Goal: Find specific page/section: Locate a particular part of the current website

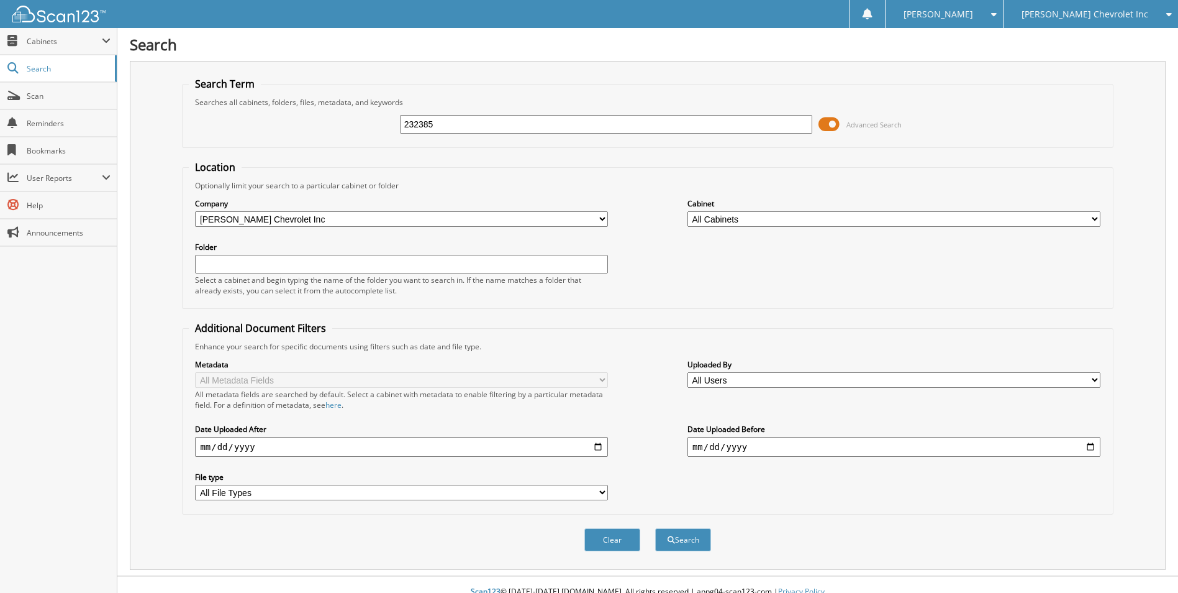
type input "232385"
click at [655, 528] on button "Search" at bounding box center [683, 539] width 56 height 23
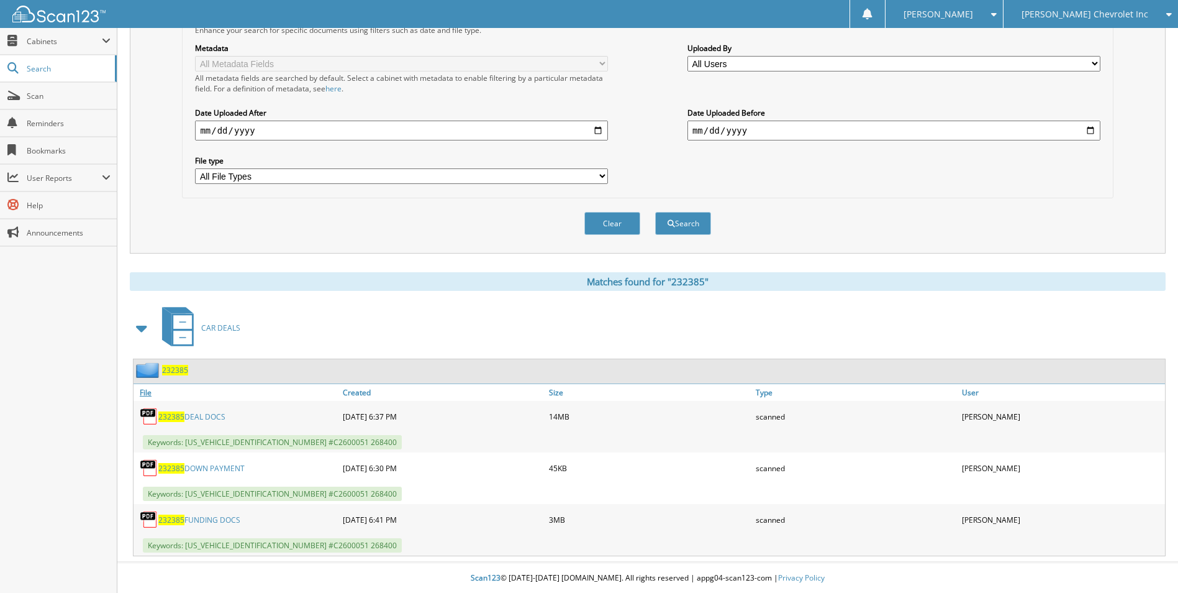
scroll to position [317, 0]
click at [180, 373] on span "232385" at bounding box center [175, 369] width 26 height 11
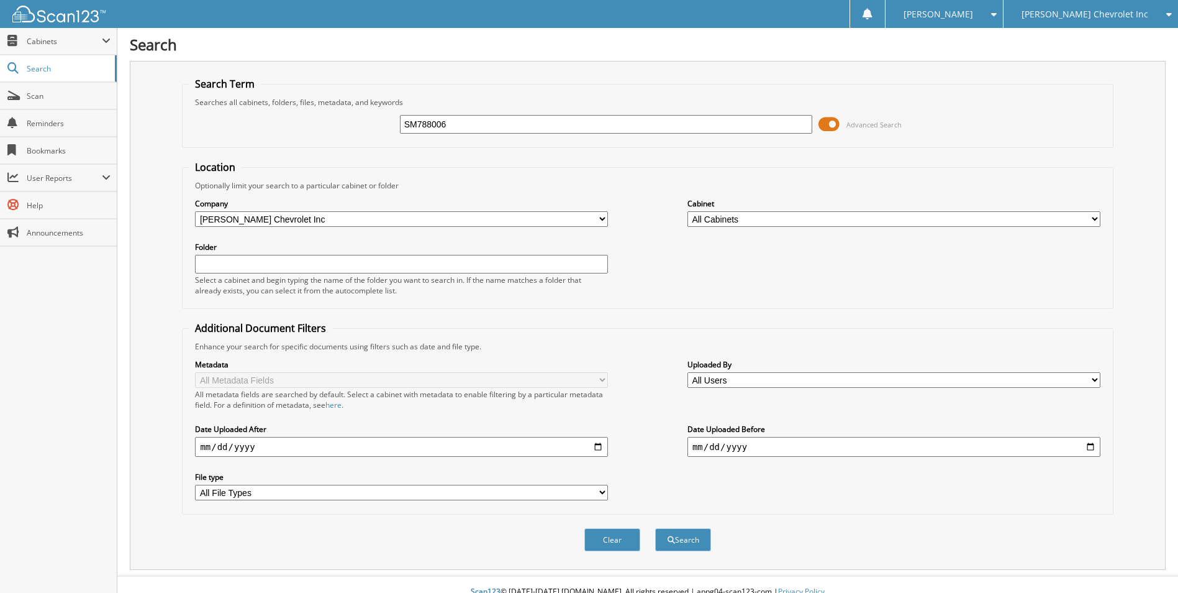
type input "SM788006"
click at [655, 528] on button "Search" at bounding box center [683, 539] width 56 height 23
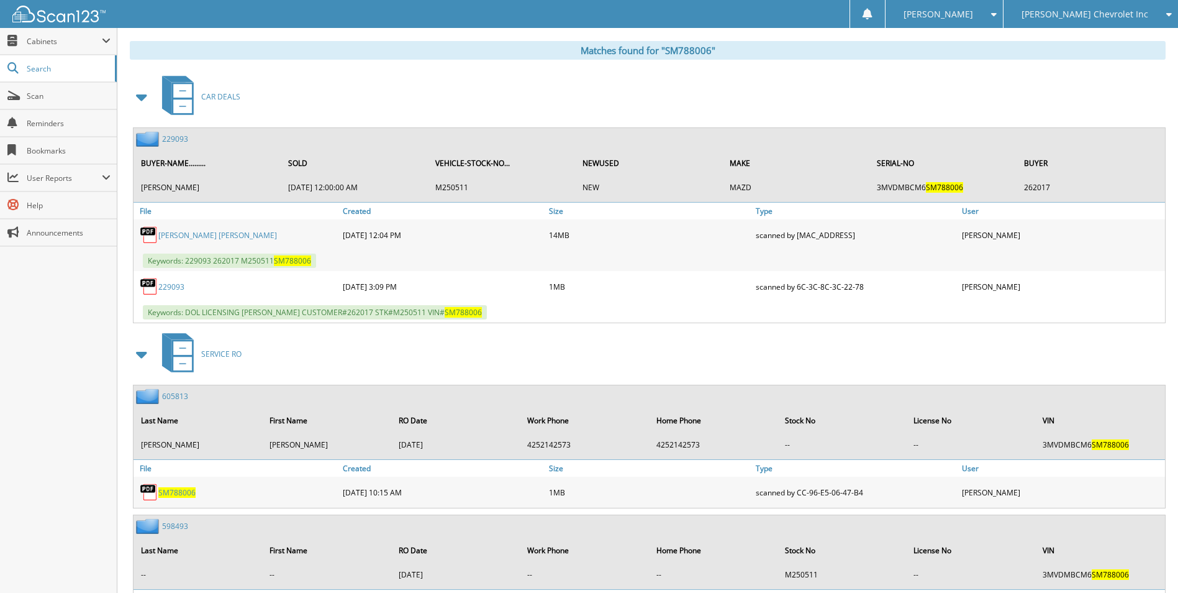
scroll to position [559, 0]
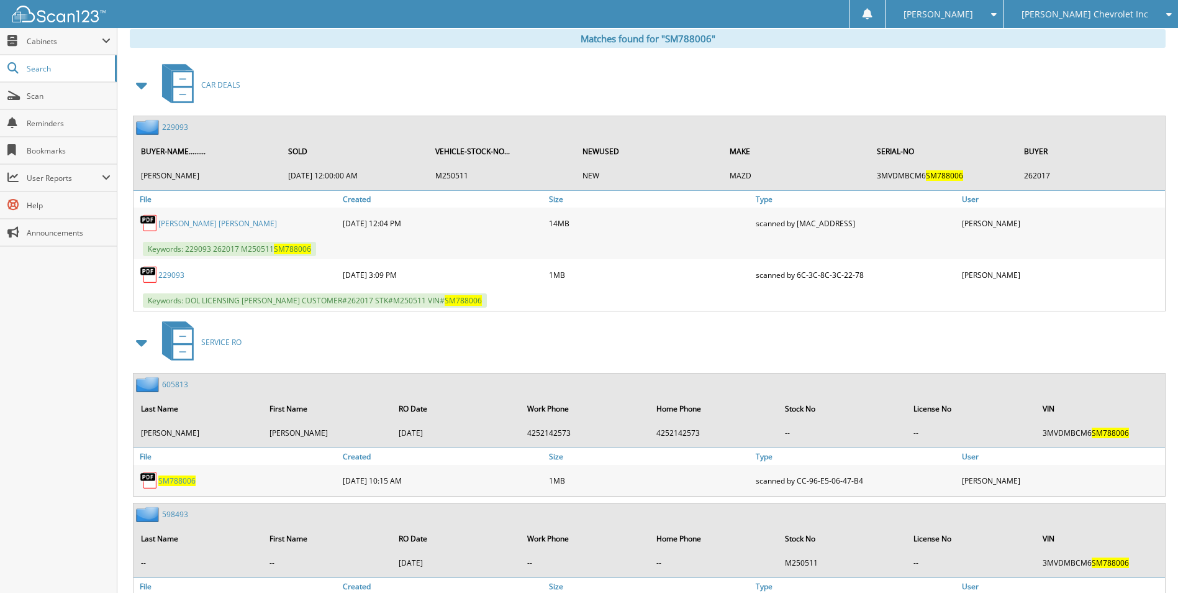
click at [174, 131] on link "229093" at bounding box center [175, 127] width 26 height 11
